Goal: Information Seeking & Learning: Understand process/instructions

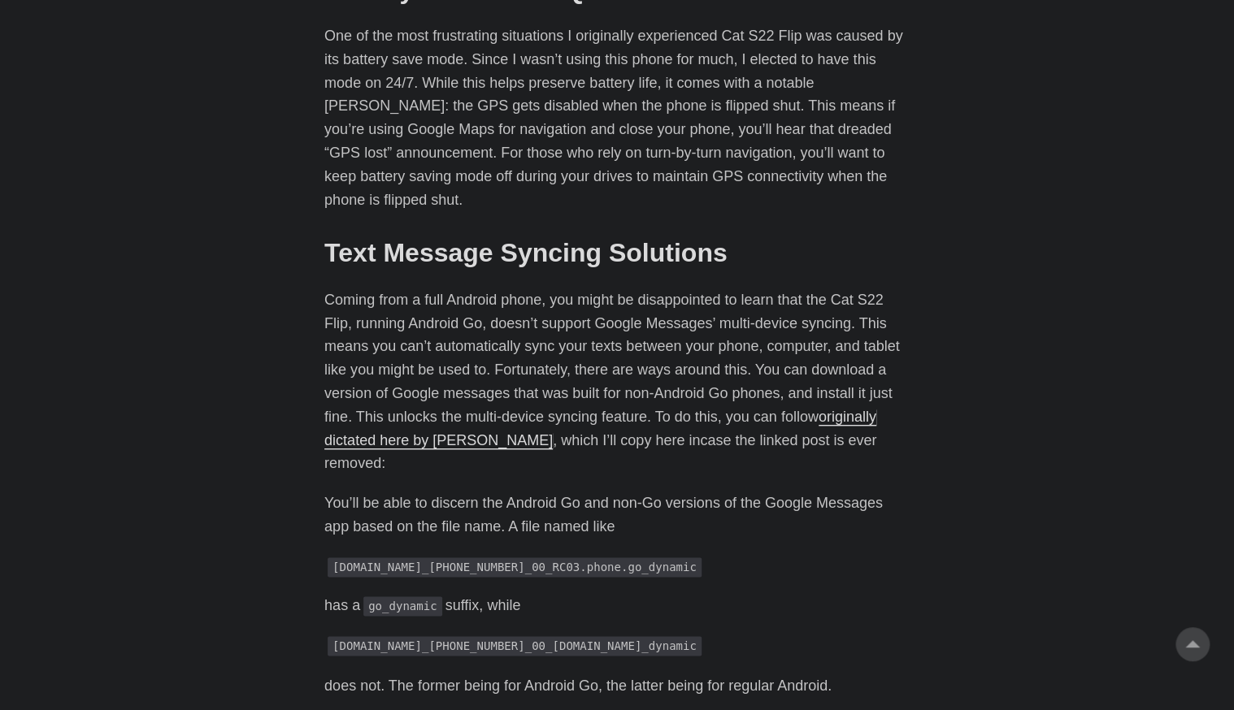
scroll to position [855, 0]
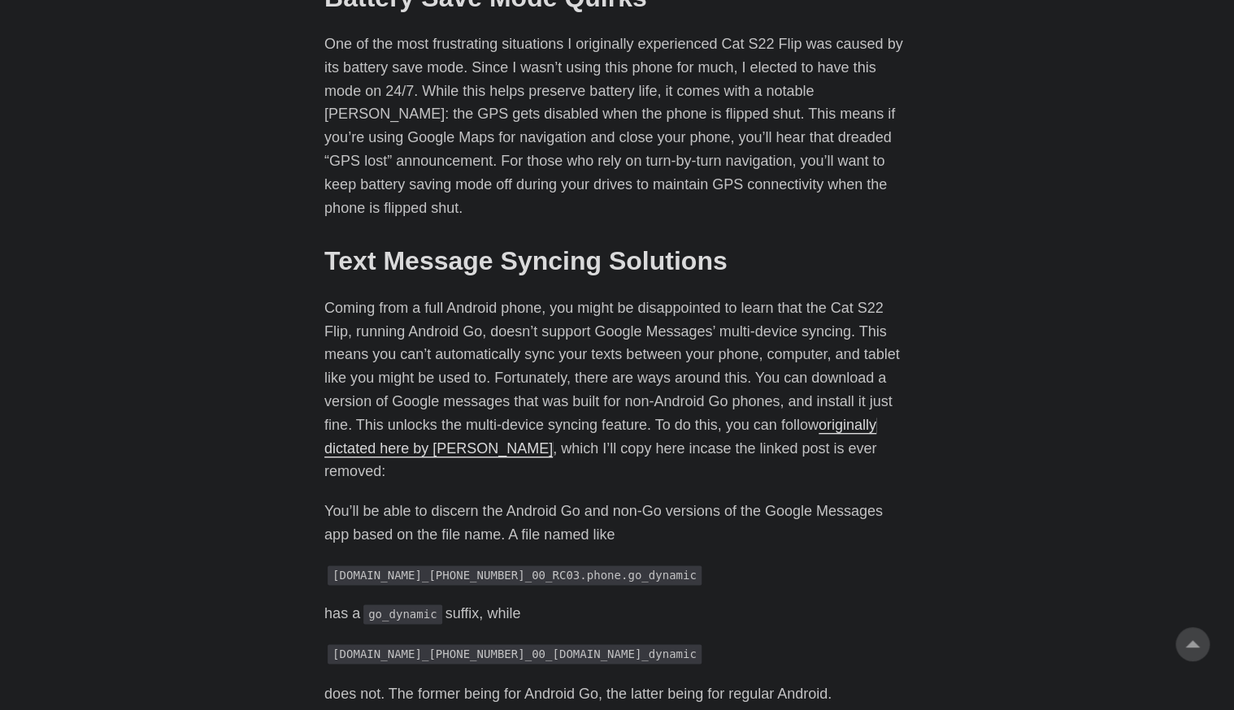
click at [392, 448] on link "originally dictated here by [PERSON_NAME]" at bounding box center [600, 437] width 552 height 40
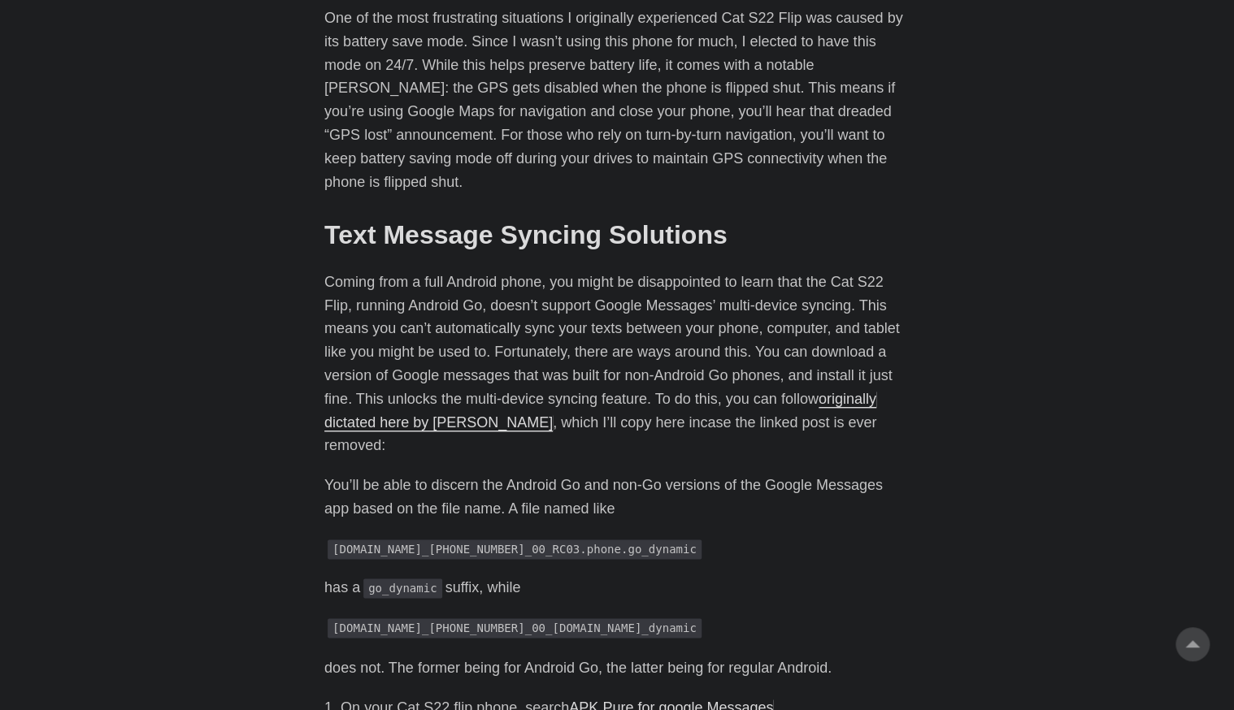
scroll to position [882, 0]
click at [705, 410] on p "Coming from a full Android phone, you might be disappointed to learn that the C…" at bounding box center [616, 363] width 585 height 187
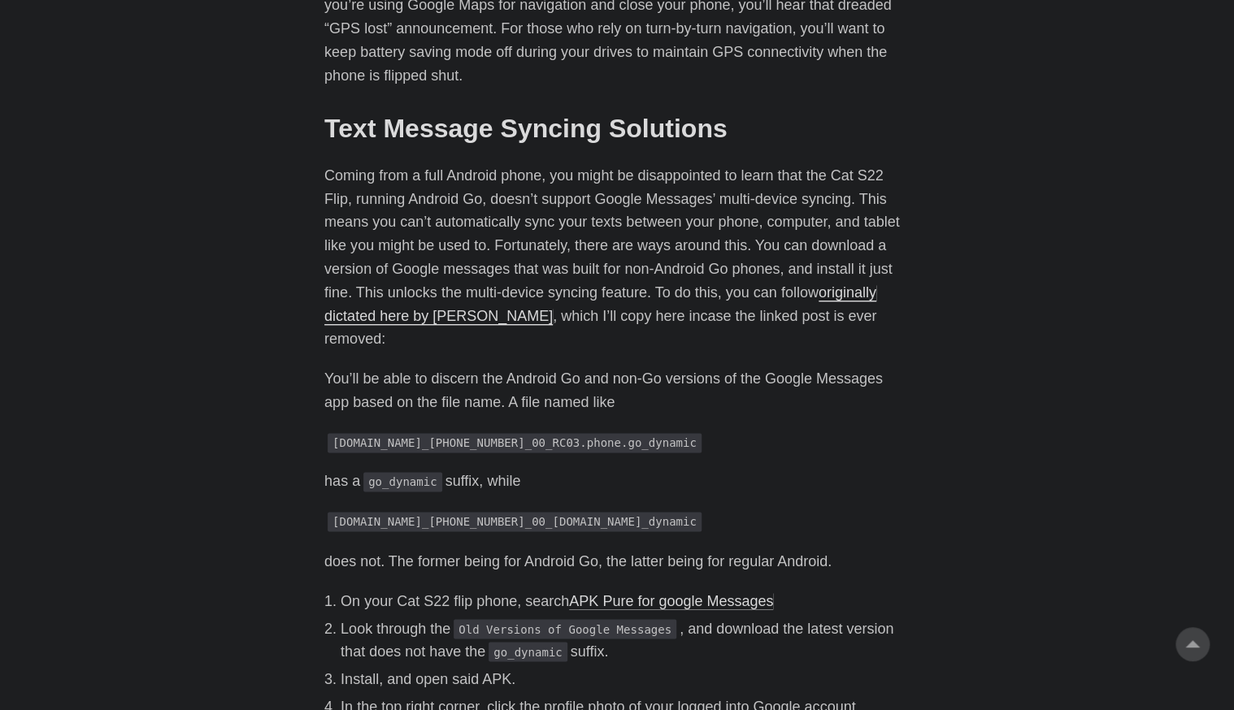
scroll to position [987, 0]
drag, startPoint x: 705, startPoint y: 410, endPoint x: 693, endPoint y: 428, distance: 21.2
click at [693, 432] on p "[DOMAIN_NAME]_[PHONE_NUMBER]_00_RC03.phone.go_dynamic" at bounding box center [616, 444] width 585 height 24
click at [745, 593] on link "APK Pure for google Messages" at bounding box center [671, 601] width 204 height 16
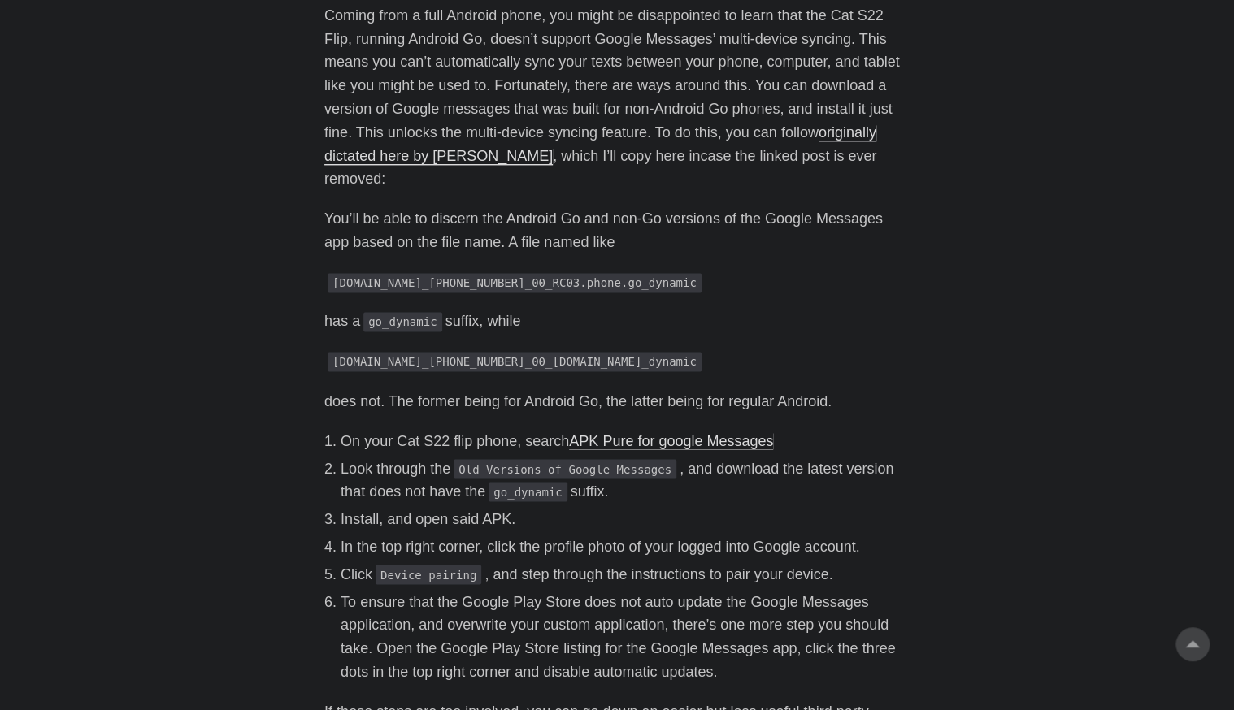
scroll to position [1149, 0]
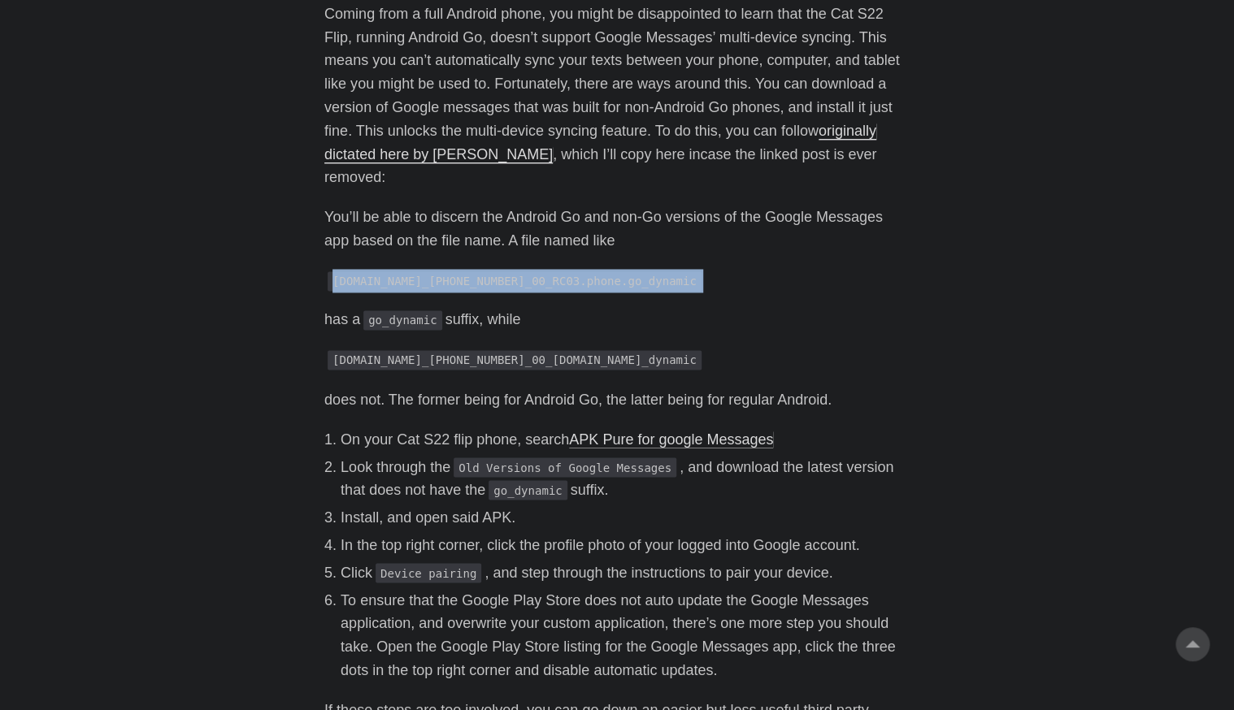
drag, startPoint x: 328, startPoint y: 264, endPoint x: 312, endPoint y: 271, distance: 17.5
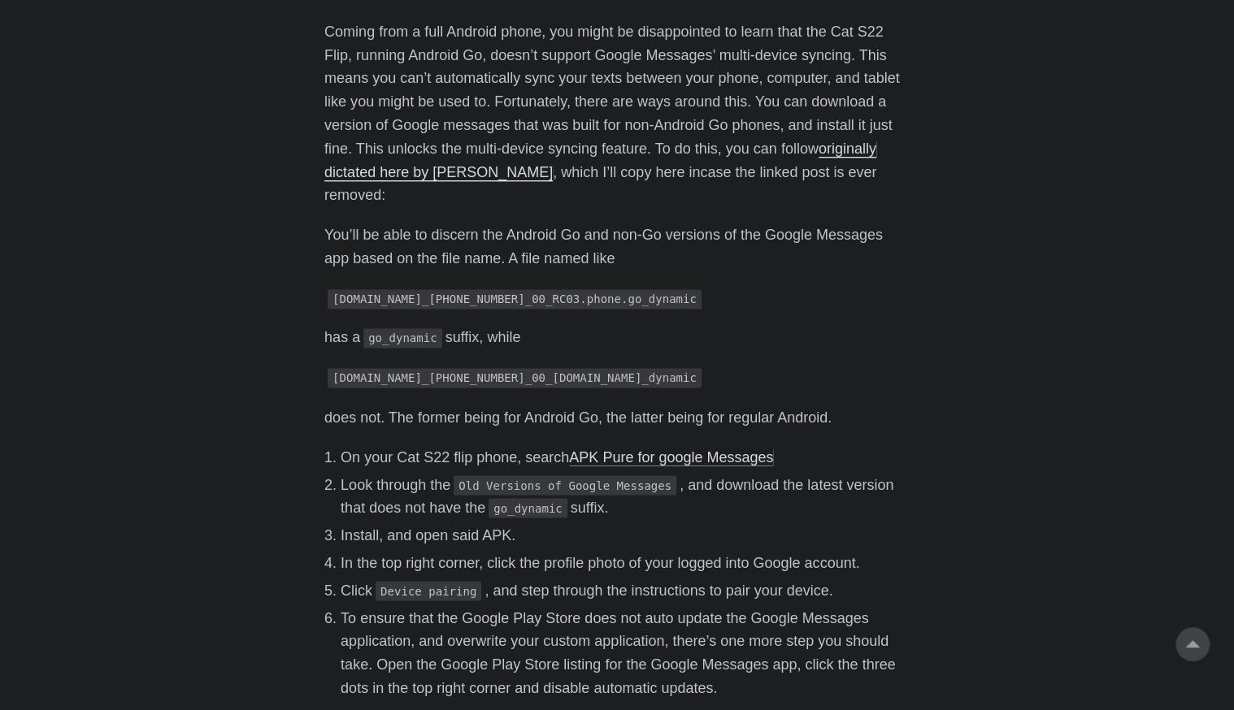
scroll to position [1131, 0]
drag, startPoint x: 778, startPoint y: 435, endPoint x: 566, endPoint y: 434, distance: 212.2
click at [566, 446] on li "On your Cat S22 flip phone, search APK Pure for google Messages" at bounding box center [625, 458] width 569 height 24
copy link "APK Pure for google Messages"
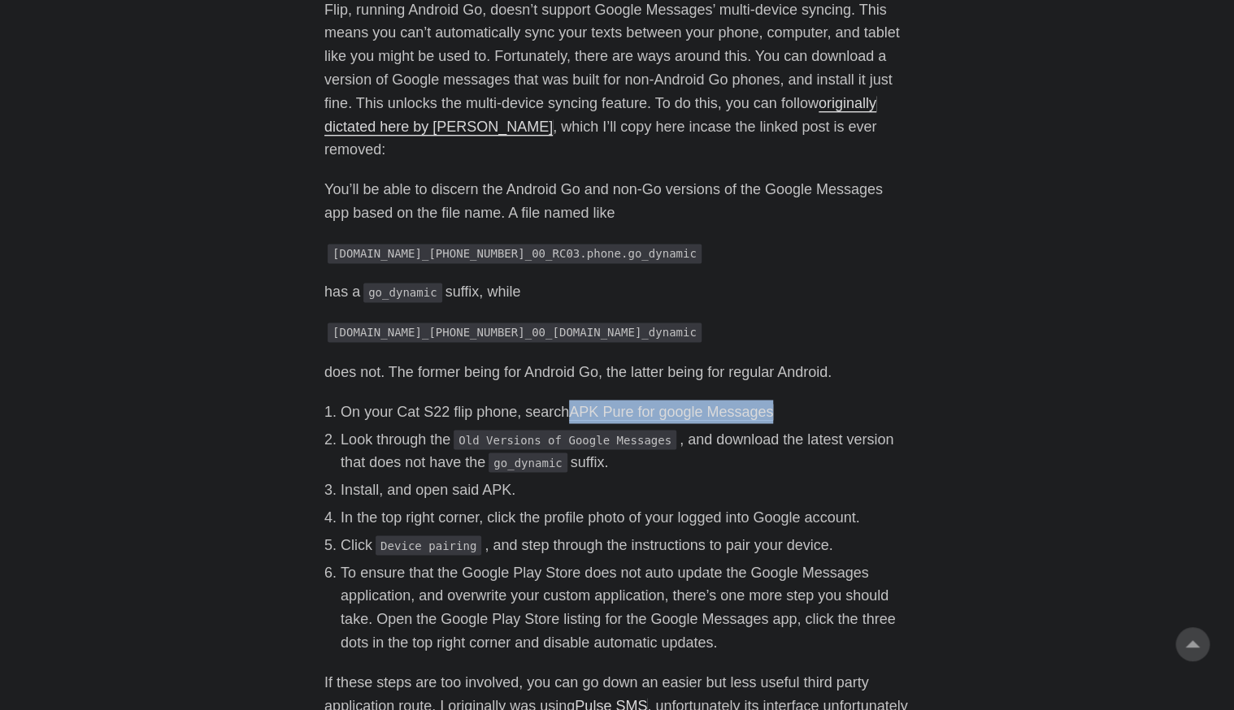
scroll to position [1182, 0]
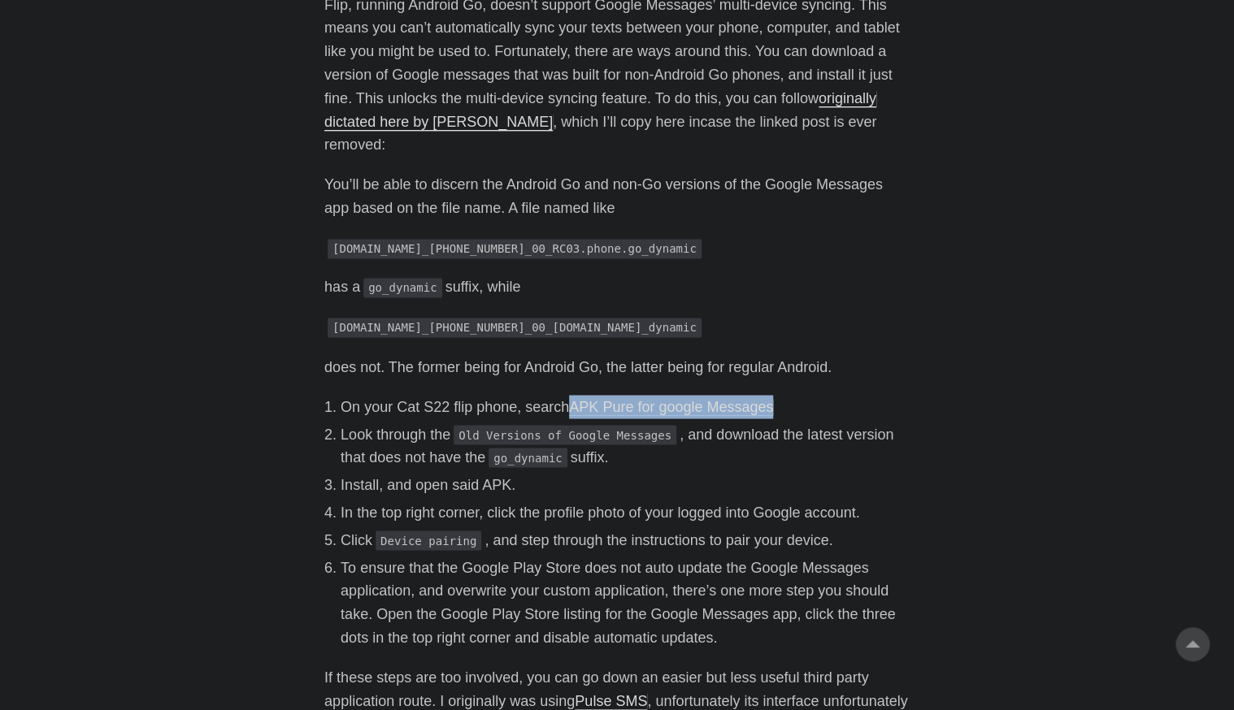
click at [871, 473] on li "Install, and open said APK." at bounding box center [625, 485] width 569 height 24
